Goal: Obtain resource: Download file/media

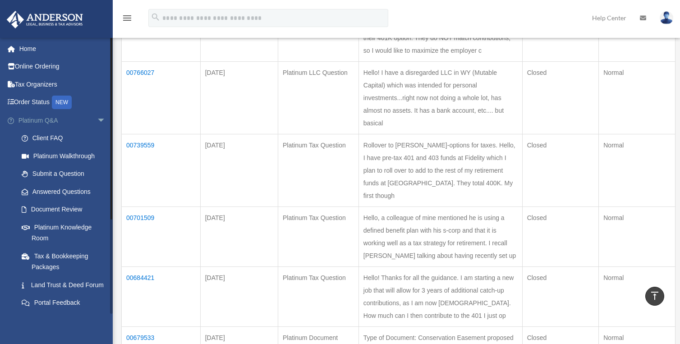
click at [97, 116] on span "arrow_drop_down" at bounding box center [106, 120] width 18 height 18
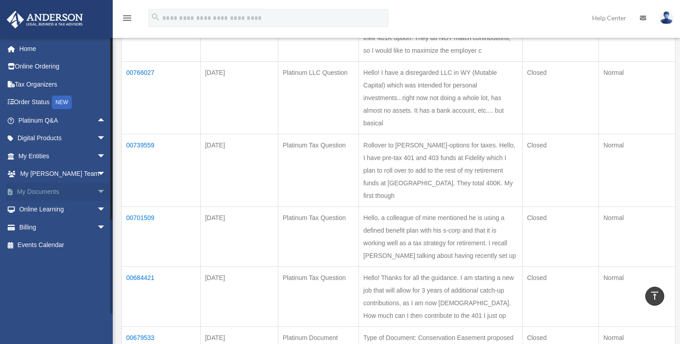
click at [60, 190] on link "My Documents arrow_drop_down" at bounding box center [62, 192] width 113 height 18
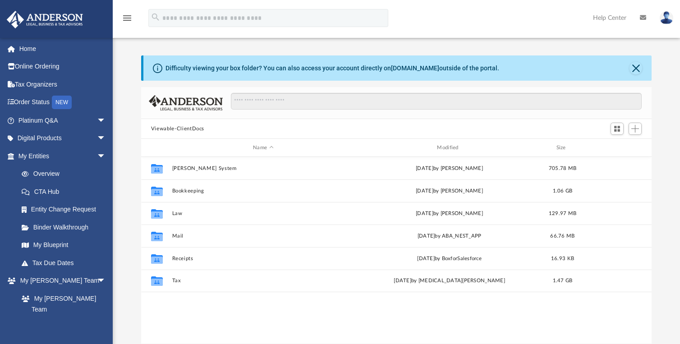
scroll to position [199, 504]
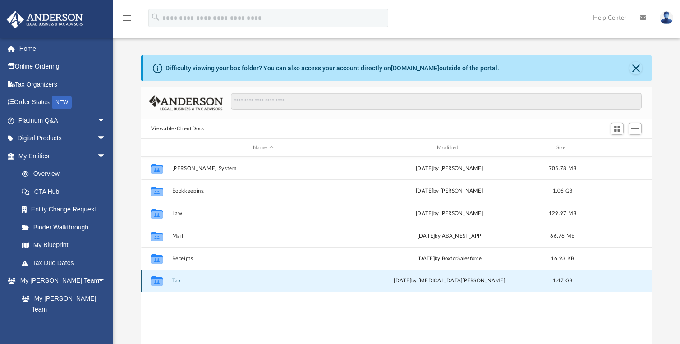
click at [176, 281] on button "Tax" at bounding box center [263, 281] width 182 height 6
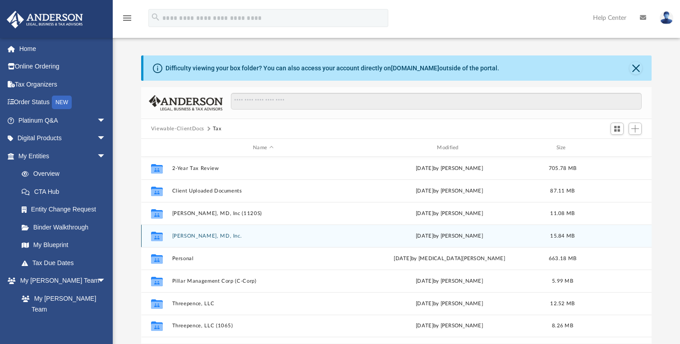
click at [199, 235] on button "[PERSON_NAME], MD, Inc." at bounding box center [263, 236] width 182 height 6
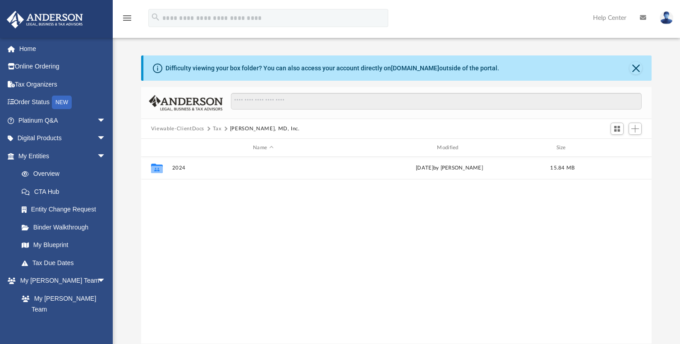
click at [218, 129] on button "Tax" at bounding box center [217, 129] width 9 height 8
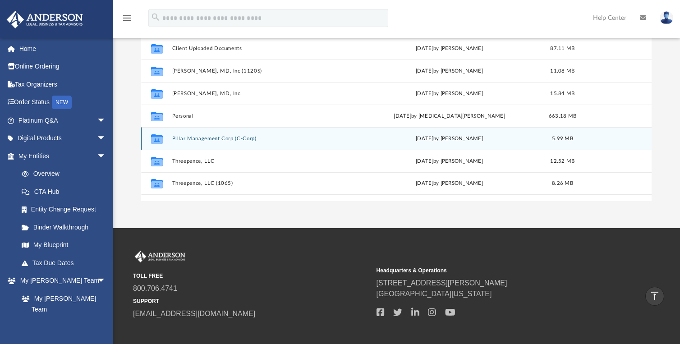
scroll to position [90, 0]
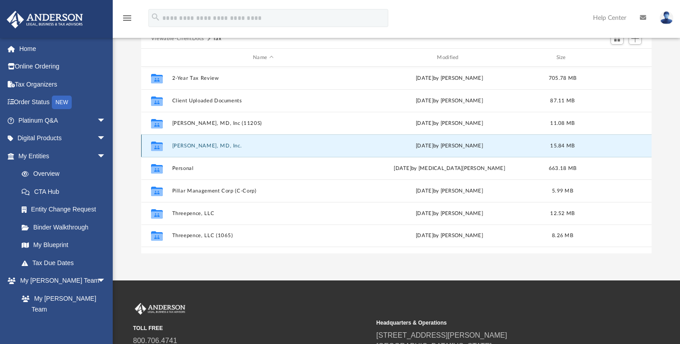
click at [215, 147] on button "[PERSON_NAME], MD, Inc." at bounding box center [263, 146] width 182 height 6
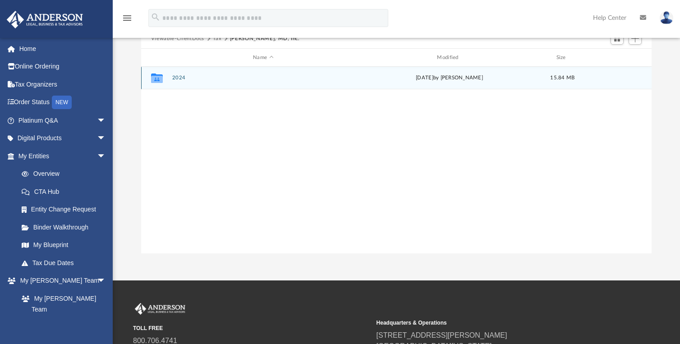
click at [178, 74] on div "Collaborated Folder 2024 [DATE] by [PERSON_NAME] 15.84 MB" at bounding box center [396, 78] width 511 height 23
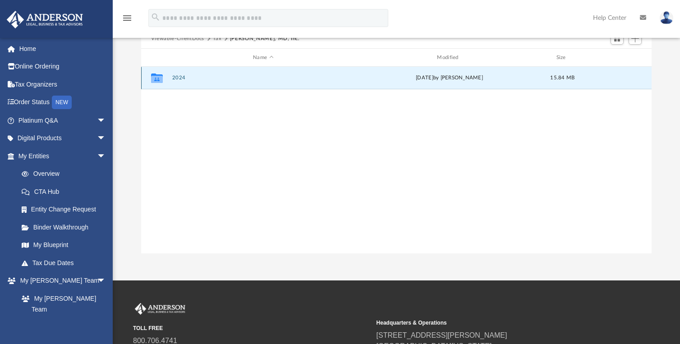
click at [178, 77] on button "2024" at bounding box center [263, 78] width 182 height 6
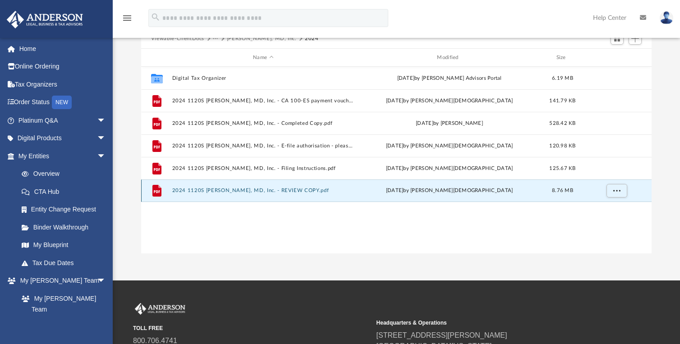
click at [273, 191] on button "2024 1120S [PERSON_NAME], MD, Inc. - REVIEW COPY.pdf" at bounding box center [263, 191] width 182 height 6
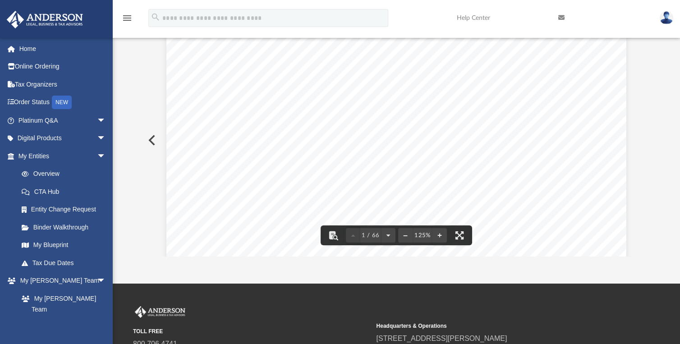
scroll to position [0, 0]
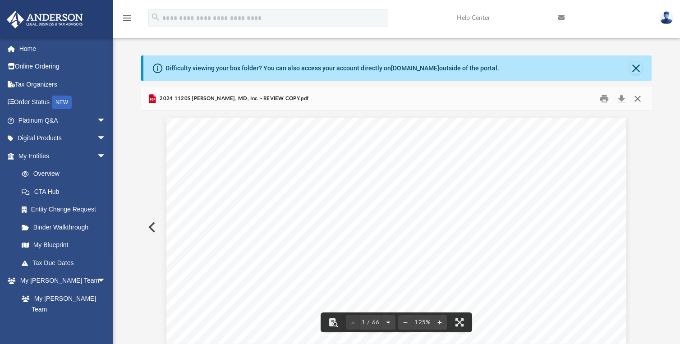
click at [637, 97] on button "Close" at bounding box center [638, 99] width 16 height 14
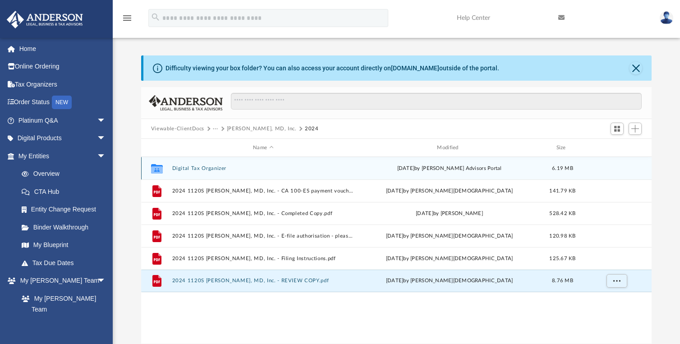
click at [188, 170] on button "Digital Tax Organizer" at bounding box center [263, 169] width 182 height 6
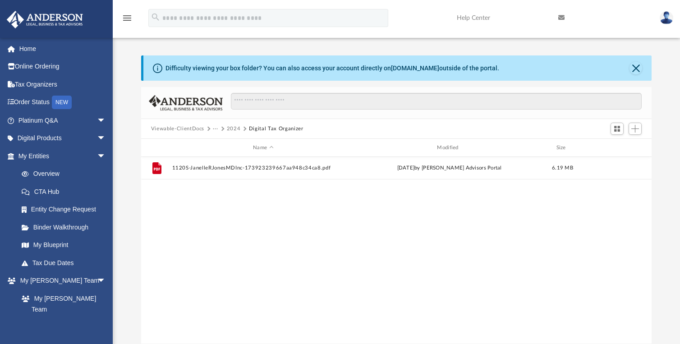
click at [236, 127] on button "2024" at bounding box center [234, 129] width 14 height 8
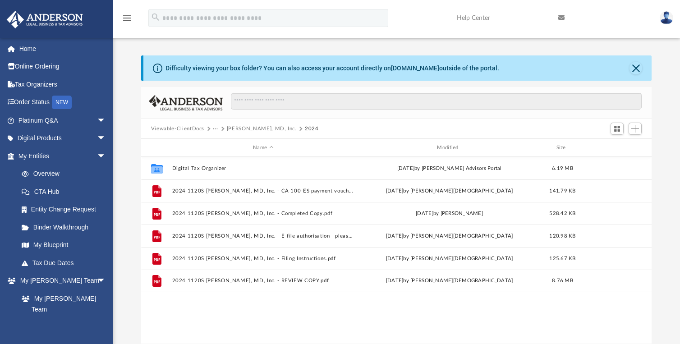
click at [235, 127] on button "[PERSON_NAME], MD, Inc." at bounding box center [262, 129] width 70 height 8
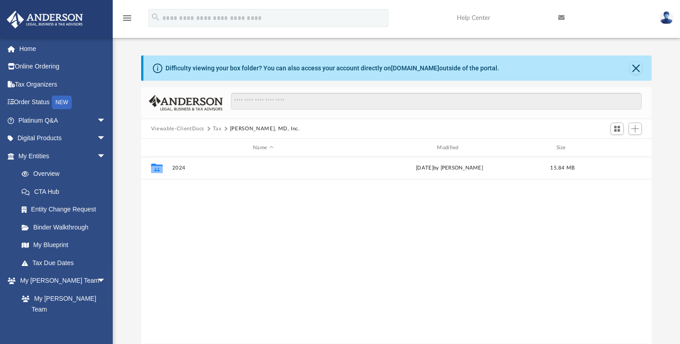
click at [215, 129] on button "Tax" at bounding box center [217, 129] width 9 height 8
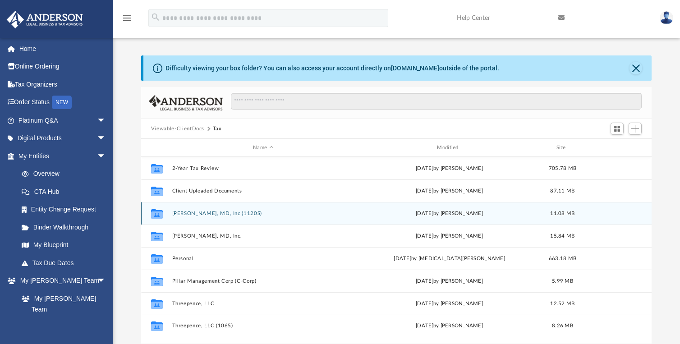
click at [217, 212] on button "[PERSON_NAME], MD, Inc (1120S)" at bounding box center [263, 214] width 182 height 6
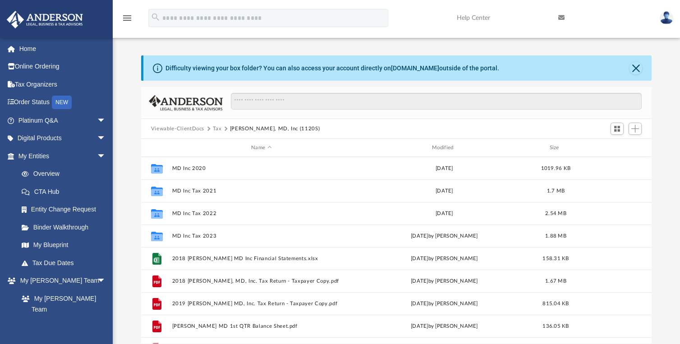
click at [217, 129] on button "Tax" at bounding box center [217, 129] width 9 height 8
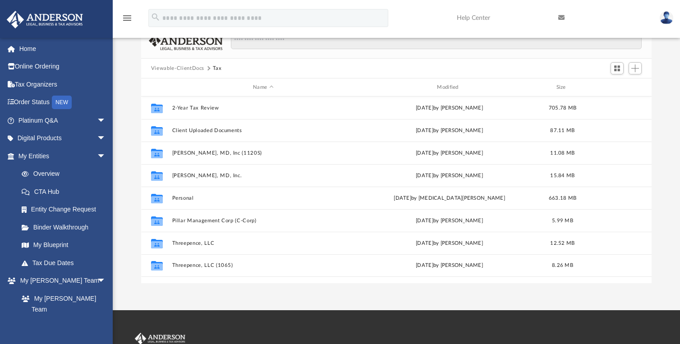
scroll to position [45, 0]
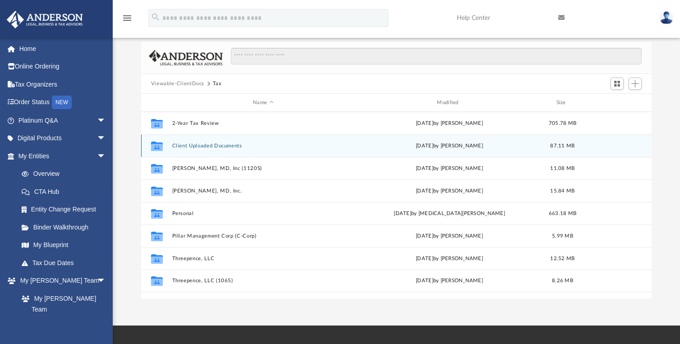
click at [224, 146] on button "Client Uploaded Documents" at bounding box center [263, 146] width 182 height 6
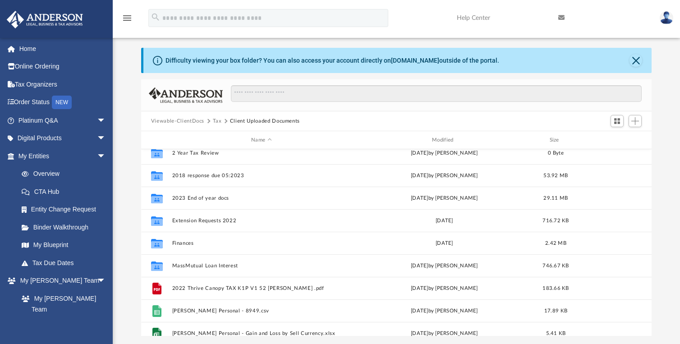
scroll to position [0, 0]
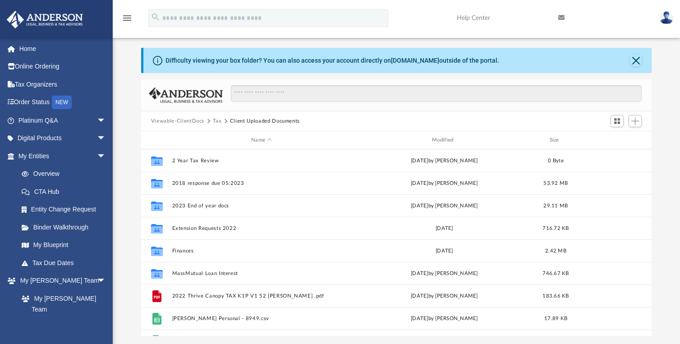
click at [216, 122] on button "Tax" at bounding box center [217, 121] width 9 height 8
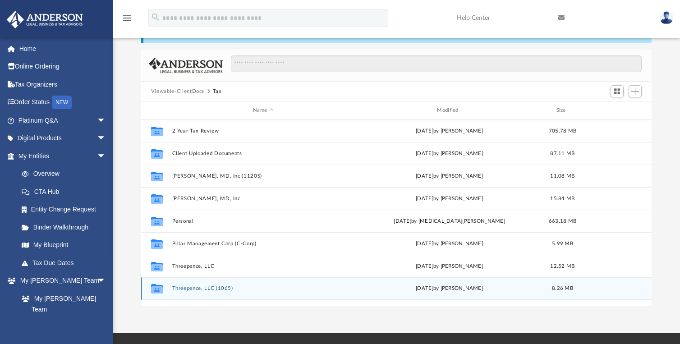
scroll to position [53, 0]
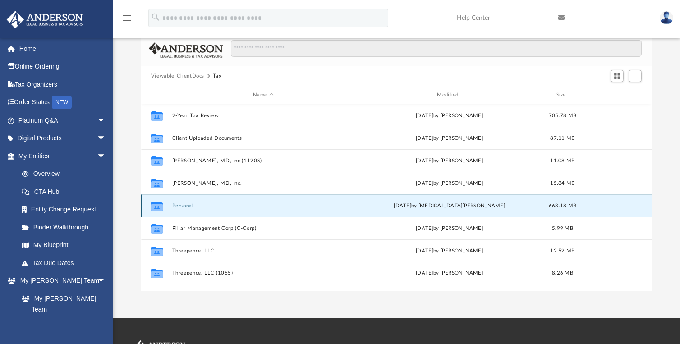
click at [178, 209] on button "Personal" at bounding box center [263, 206] width 182 height 6
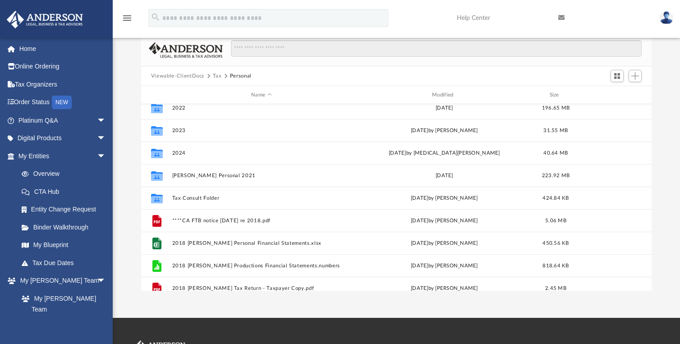
scroll to position [0, 0]
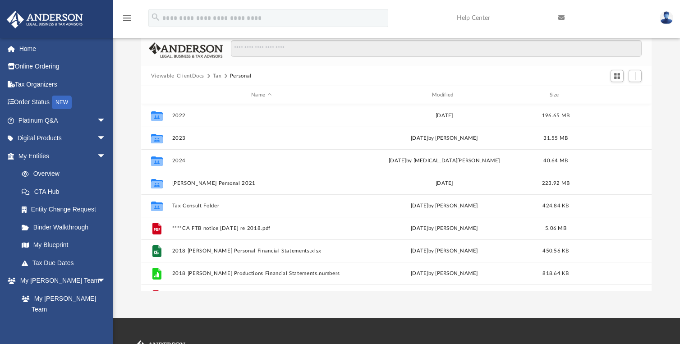
click at [216, 76] on button "Tax" at bounding box center [217, 76] width 9 height 8
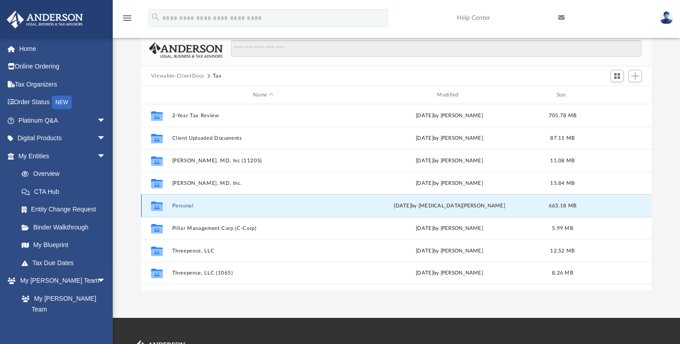
click at [182, 203] on button "Personal" at bounding box center [263, 206] width 182 height 6
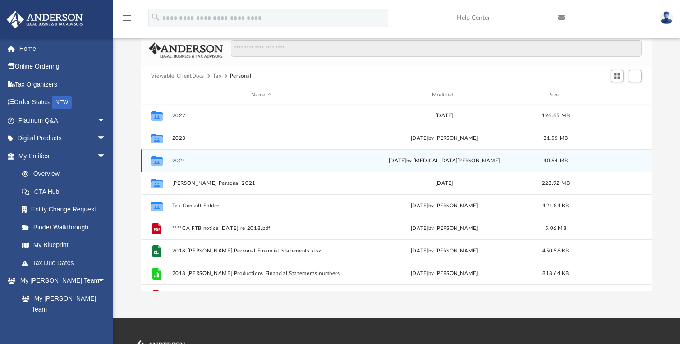
click at [181, 160] on button "2024" at bounding box center [261, 161] width 179 height 6
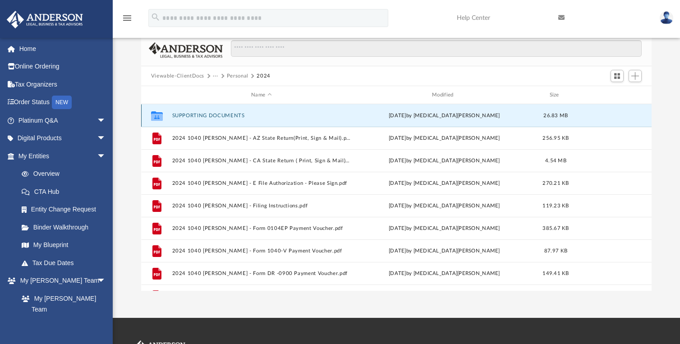
click at [212, 115] on button "SUPPORTING DOCUMENTS" at bounding box center [261, 116] width 179 height 6
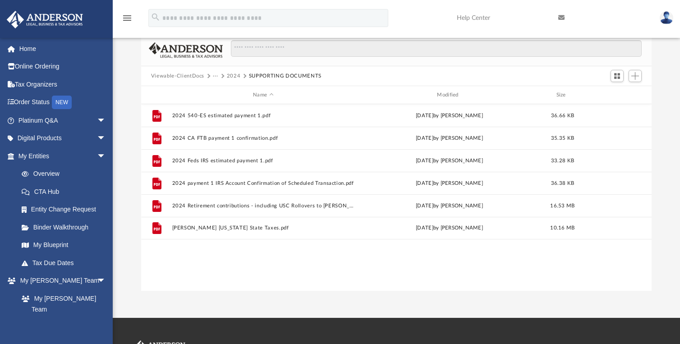
click at [235, 74] on button "2024" at bounding box center [234, 76] width 14 height 8
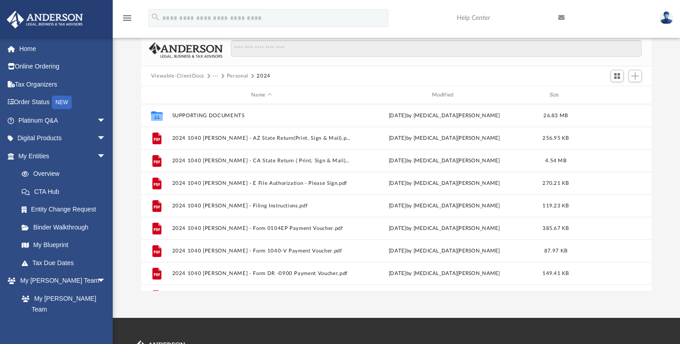
click at [230, 76] on button "Personal" at bounding box center [238, 76] width 22 height 8
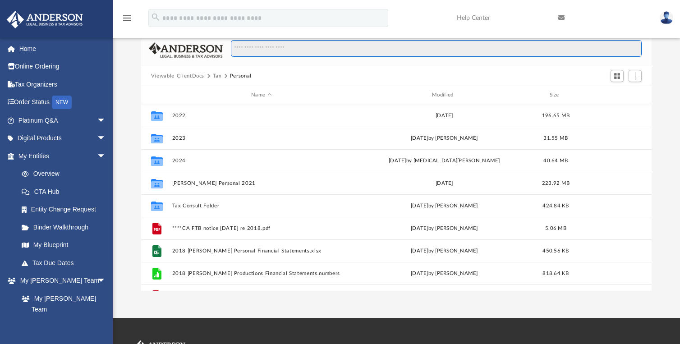
click at [316, 53] on input "Search files and folders" at bounding box center [436, 48] width 411 height 17
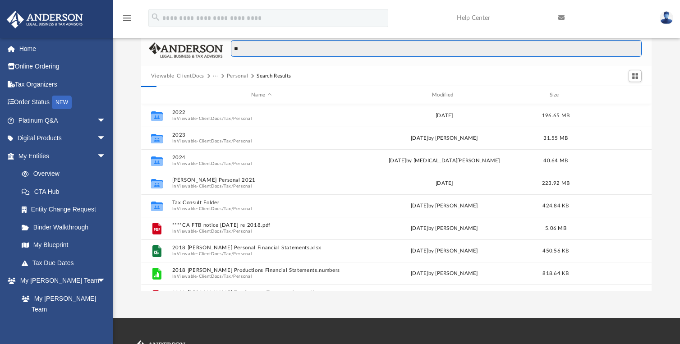
type input "***"
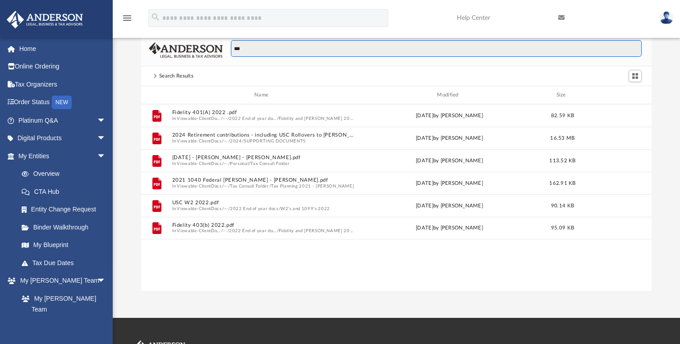
drag, startPoint x: 251, startPoint y: 48, endPoint x: 220, endPoint y: 48, distance: 31.1
click at [220, 48] on div "***" at bounding box center [396, 50] width 511 height 32
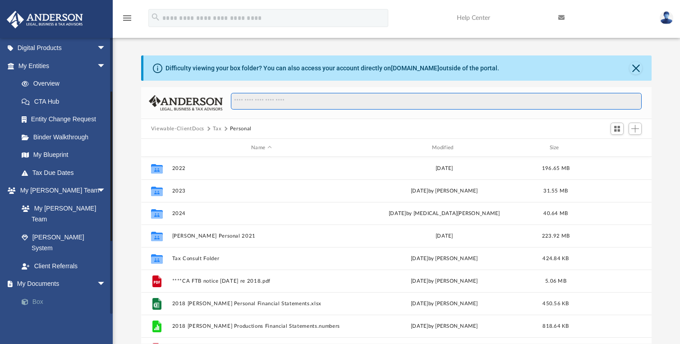
scroll to position [135, 0]
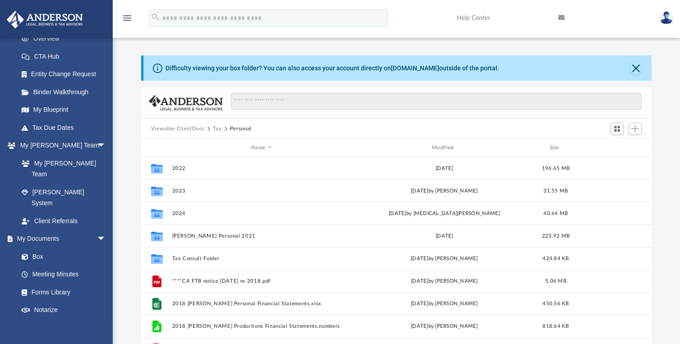
click at [178, 130] on button "Viewable-ClientDocs" at bounding box center [177, 129] width 53 height 8
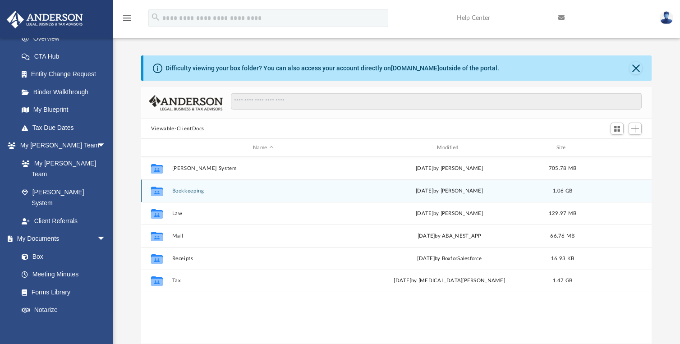
click at [185, 191] on button "Bookkeeping" at bounding box center [263, 191] width 182 height 6
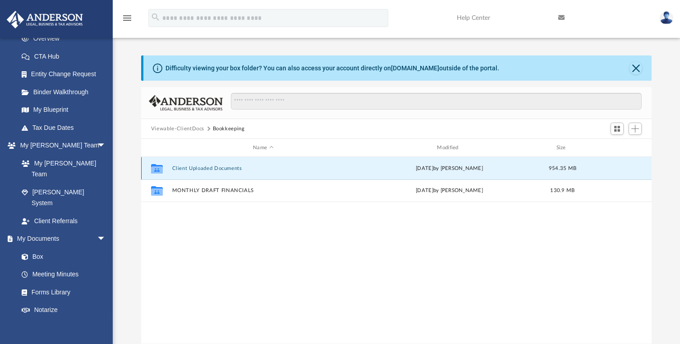
click at [202, 170] on button "Client Uploaded Documents" at bounding box center [263, 169] width 182 height 6
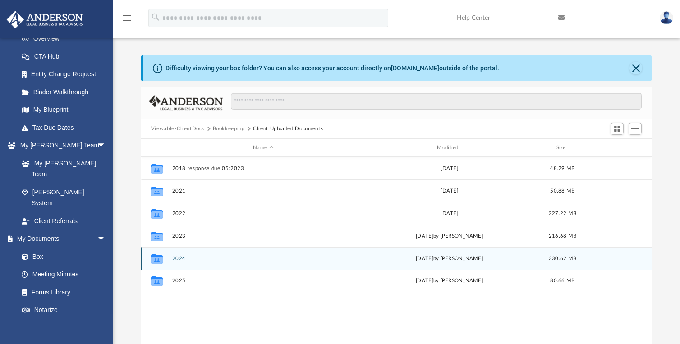
click at [179, 257] on button "2024" at bounding box center [263, 259] width 182 height 6
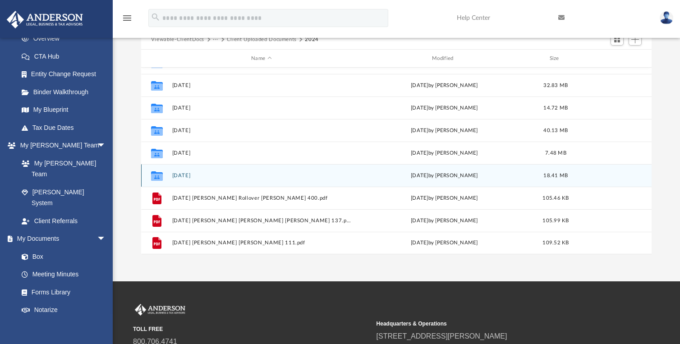
scroll to position [90, 0]
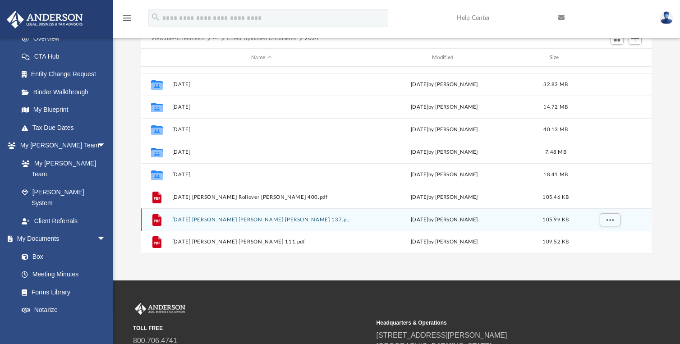
click at [216, 220] on button "[DATE] [PERSON_NAME] [PERSON_NAME] [PERSON_NAME] 137.pdf" at bounding box center [261, 220] width 179 height 6
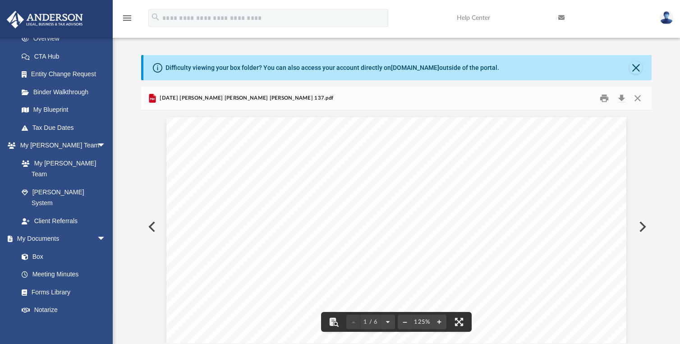
scroll to position [0, 0]
click at [639, 98] on button "Close" at bounding box center [638, 99] width 16 height 14
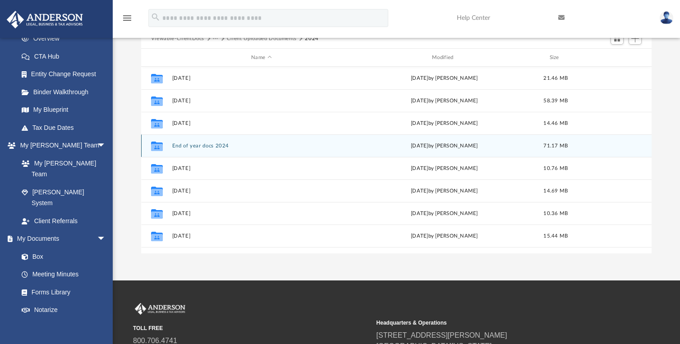
click at [205, 146] on button "End of year docs 2024" at bounding box center [261, 146] width 179 height 6
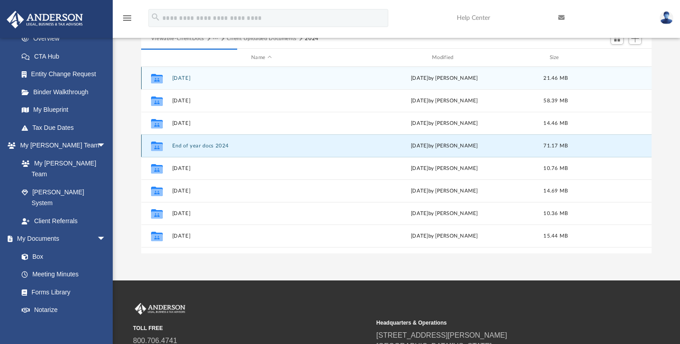
scroll to position [171, 504]
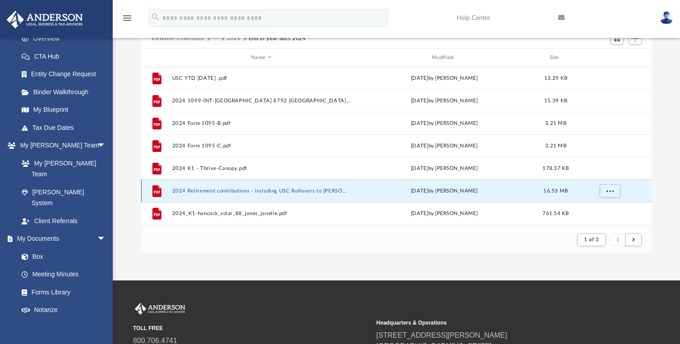
click at [222, 191] on button "2024 Retirement contributions - including USC Rollovers to [PERSON_NAME].pdf" at bounding box center [261, 191] width 179 height 6
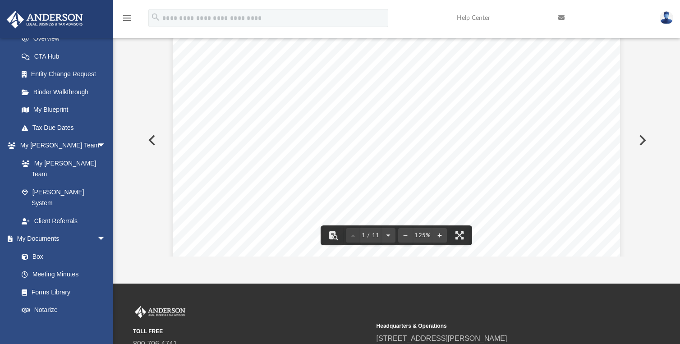
scroll to position [0, 0]
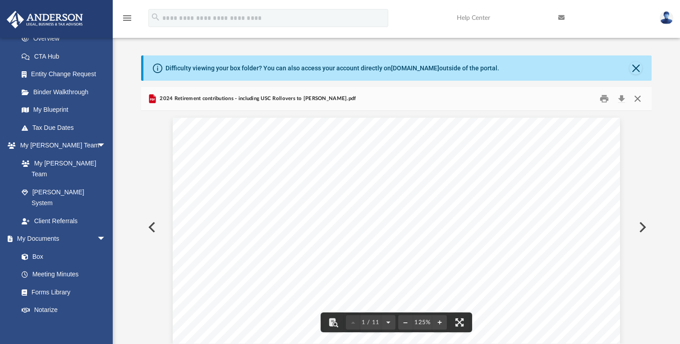
click at [637, 97] on button "Close" at bounding box center [638, 99] width 16 height 14
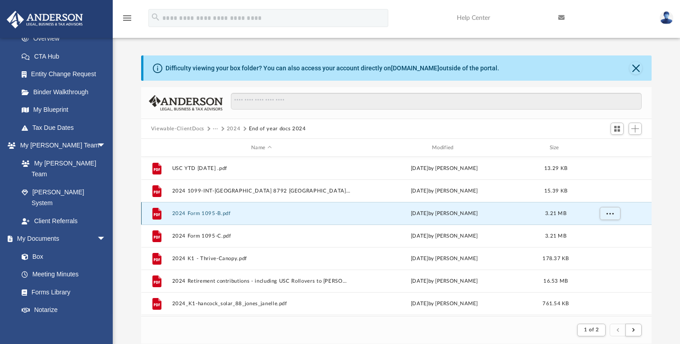
click at [207, 214] on button "2024 Form 1095-B.pdf" at bounding box center [261, 214] width 179 height 6
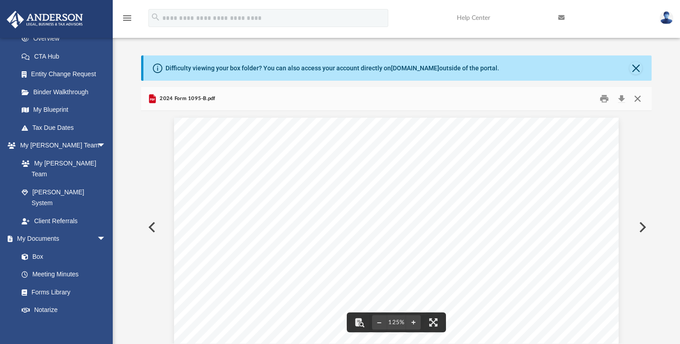
click at [640, 101] on button "Close" at bounding box center [638, 99] width 16 height 14
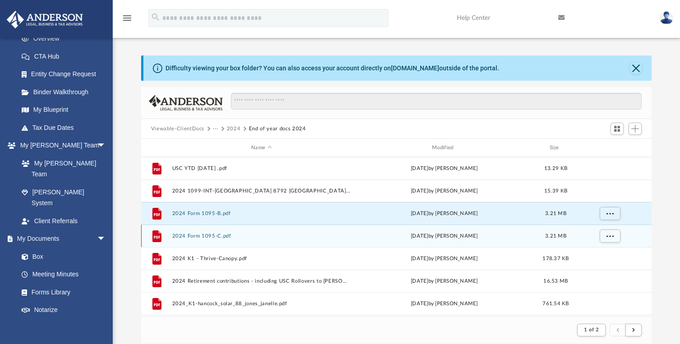
click at [216, 236] on button "2024 Form 1095-C.pdf" at bounding box center [261, 236] width 179 height 6
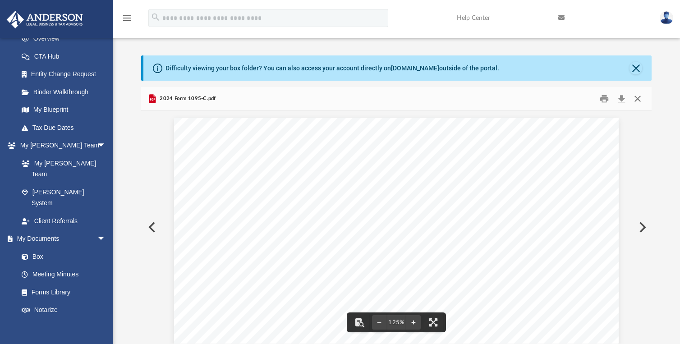
click at [636, 98] on button "Close" at bounding box center [638, 99] width 16 height 14
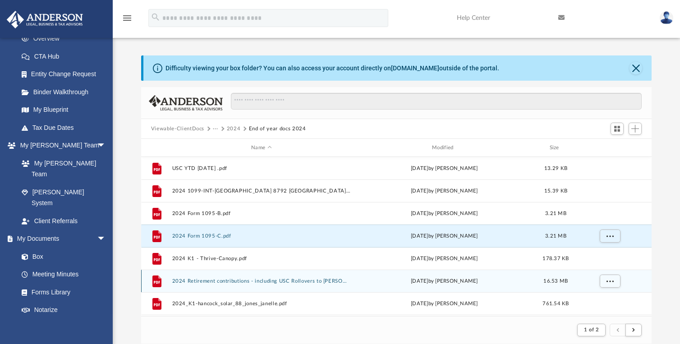
scroll to position [45, 0]
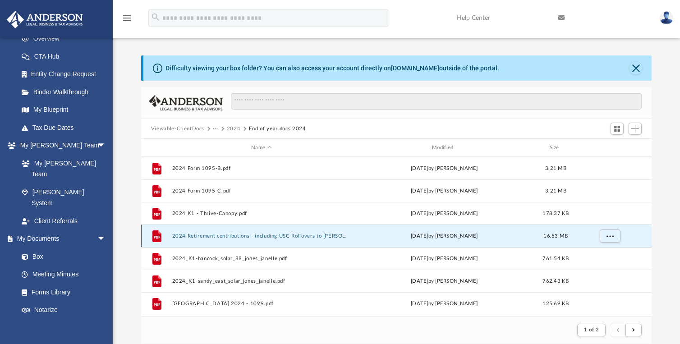
click at [211, 236] on button "2024 Retirement contributions - including USC Rollovers to [PERSON_NAME].pdf" at bounding box center [261, 236] width 179 height 6
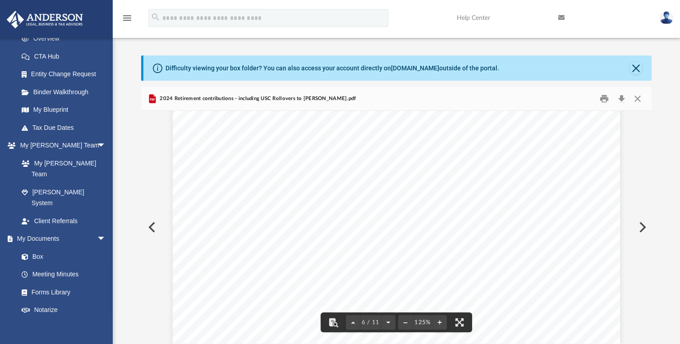
scroll to position [3388, 0]
click at [640, 99] on button "Close" at bounding box center [638, 99] width 16 height 14
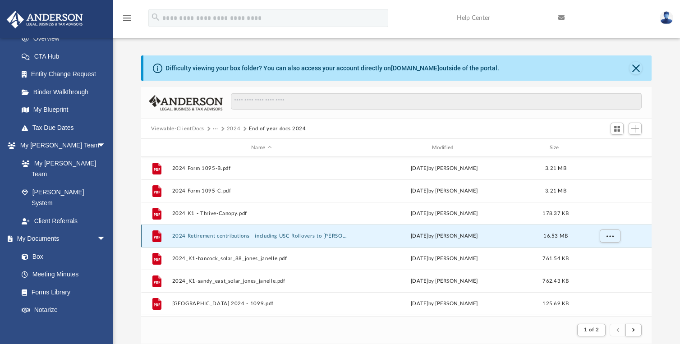
click at [220, 233] on button "2024 Retirement contributions - including USC Rollovers to [PERSON_NAME].pdf" at bounding box center [261, 236] width 179 height 6
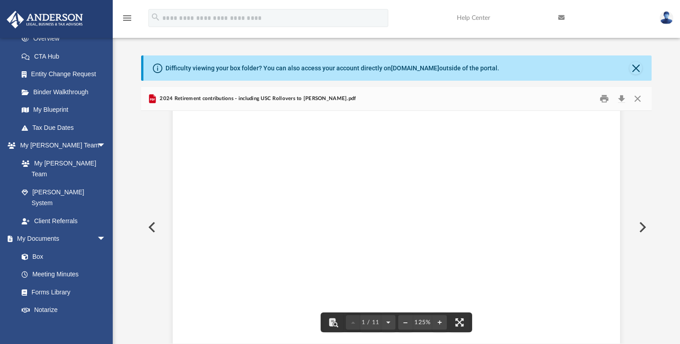
scroll to position [0, 0]
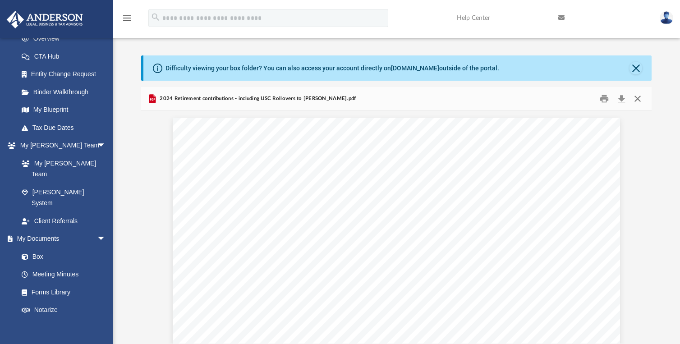
click at [640, 101] on button "Close" at bounding box center [638, 99] width 16 height 14
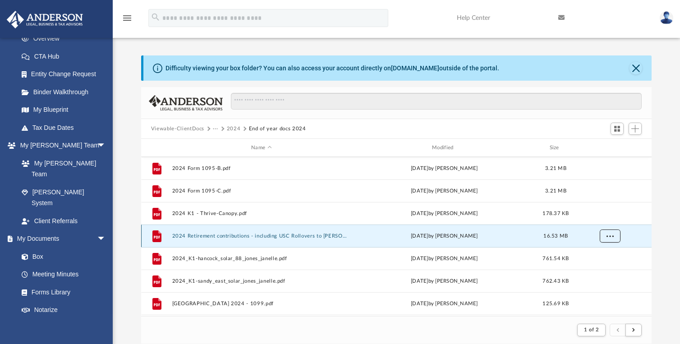
click at [614, 234] on button "More options" at bounding box center [610, 237] width 21 height 14
drag, startPoint x: 253, startPoint y: 239, endPoint x: 190, endPoint y: 236, distance: 62.8
click at [190, 236] on button "2024 Retirement contributions - including USC Rollovers to [PERSON_NAME].pdf" at bounding box center [261, 236] width 179 height 6
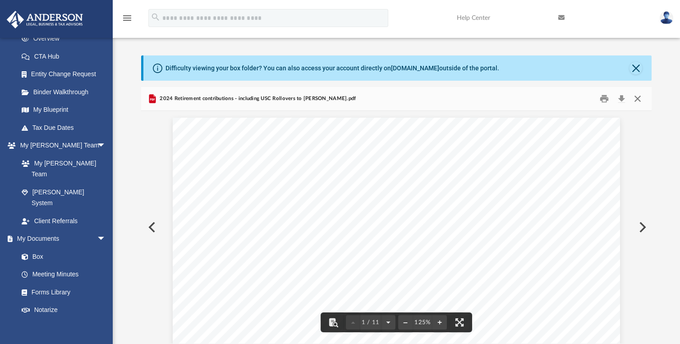
click at [641, 99] on button "Close" at bounding box center [638, 99] width 16 height 14
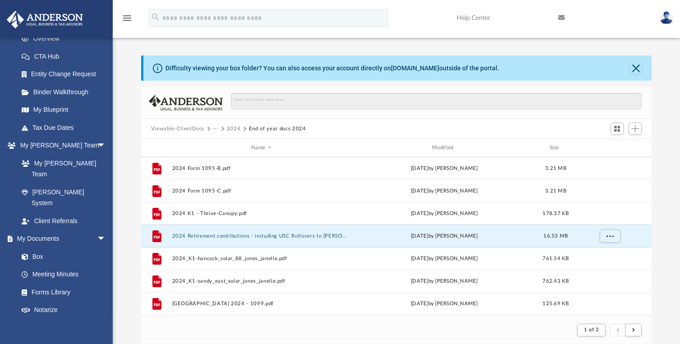
click at [218, 126] on button "···" at bounding box center [216, 129] width 6 height 8
click at [216, 130] on button "···" at bounding box center [216, 129] width 6 height 8
click at [231, 129] on button "2024" at bounding box center [234, 129] width 14 height 8
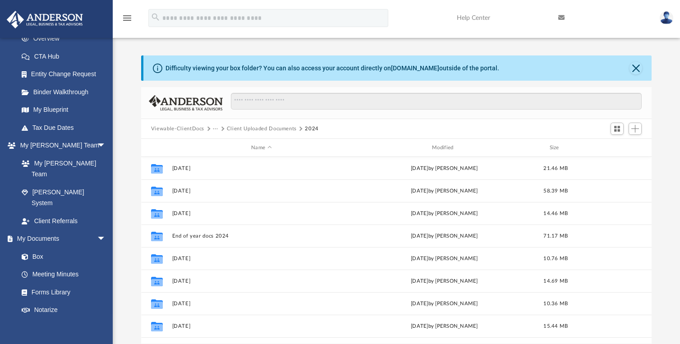
click at [211, 128] on span "Viewable-ClientDocs" at bounding box center [182, 129] width 62 height 8
click at [214, 128] on button "···" at bounding box center [216, 129] width 6 height 8
click at [241, 129] on button "Client Uploaded Documents" at bounding box center [262, 129] width 70 height 8
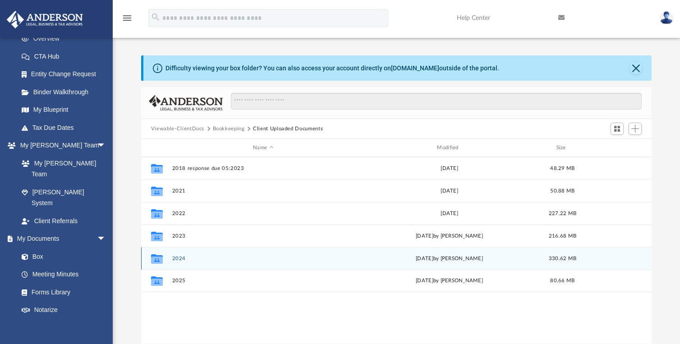
click at [178, 257] on button "2024" at bounding box center [263, 259] width 182 height 6
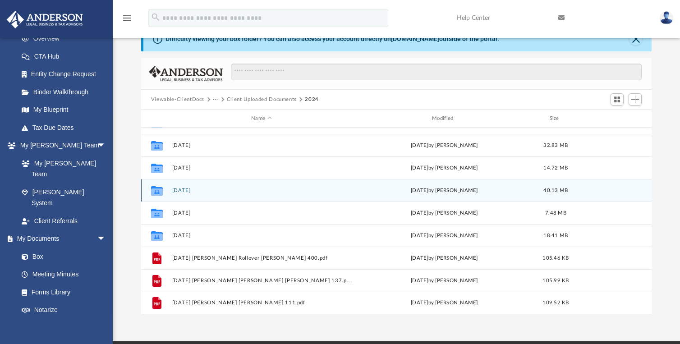
scroll to position [45, 0]
